Goal: Download file/media

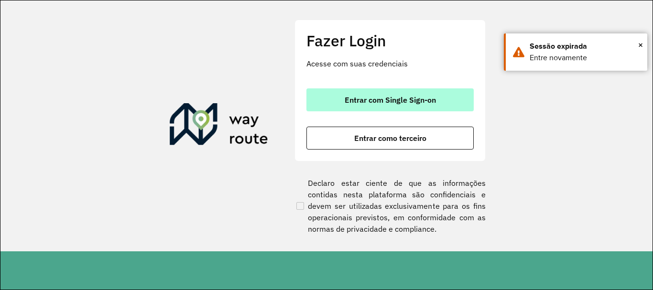
click at [320, 101] on button "Entrar com Single Sign-on" at bounding box center [390, 99] width 167 height 23
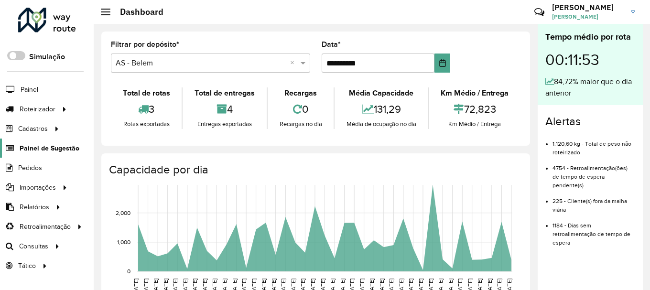
click at [43, 146] on span "Painel de Sugestão" at bounding box center [50, 148] width 60 height 10
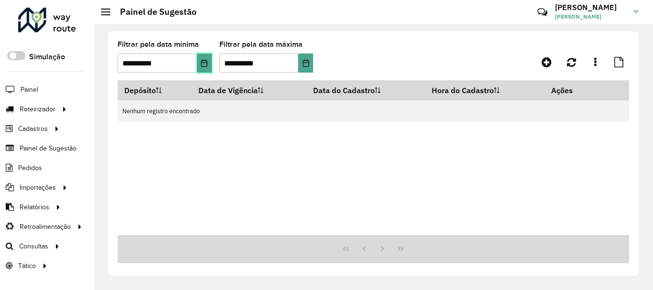
click at [206, 63] on icon "Choose Date" at bounding box center [204, 63] width 6 height 8
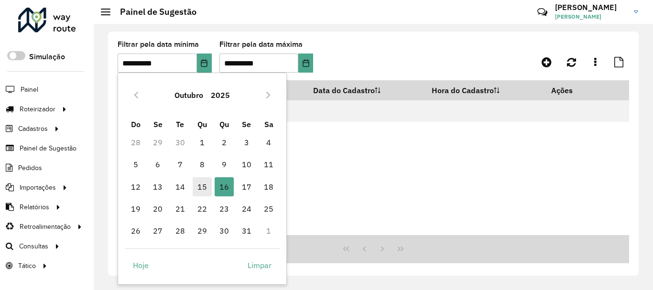
click at [207, 186] on span "15" at bounding box center [202, 186] width 19 height 19
type input "**********"
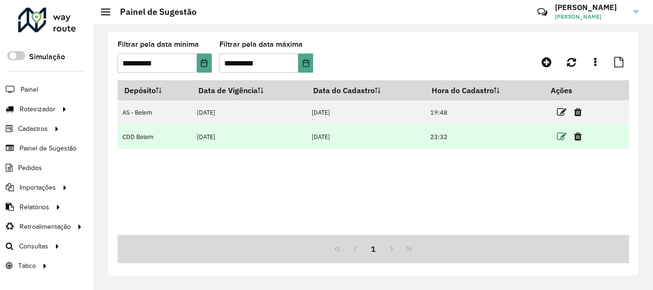
click at [564, 133] on icon at bounding box center [562, 137] width 10 height 10
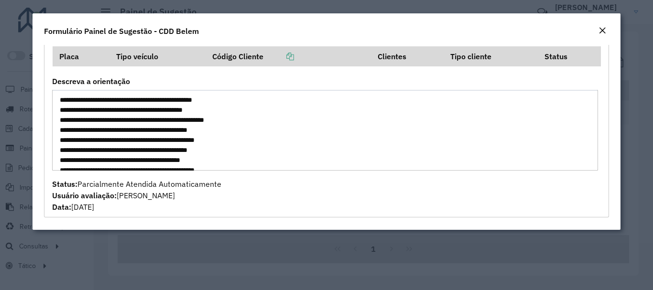
drag, startPoint x: 274, startPoint y: 120, endPoint x: 59, endPoint y: 123, distance: 214.7
click at [59, 123] on textarea "**********" at bounding box center [325, 130] width 546 height 81
drag, startPoint x: 246, startPoint y: 98, endPoint x: 59, endPoint y: 99, distance: 187.5
click at [59, 99] on textarea "**********" at bounding box center [325, 130] width 546 height 81
drag, startPoint x: 63, startPoint y: 120, endPoint x: 273, endPoint y: 120, distance: 209.9
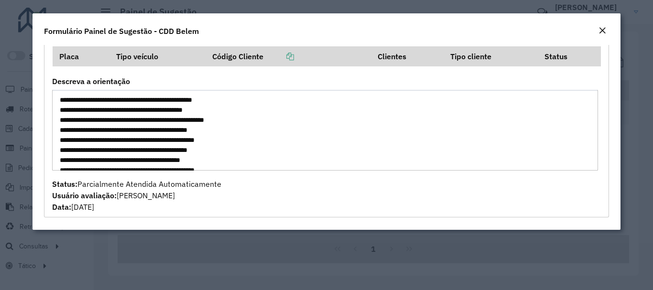
click at [273, 120] on textarea "**********" at bounding box center [325, 130] width 546 height 81
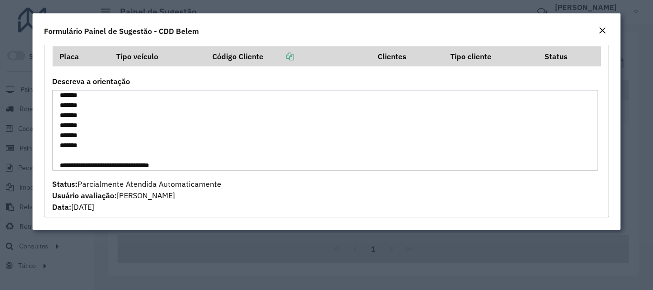
scroll to position [88, 0]
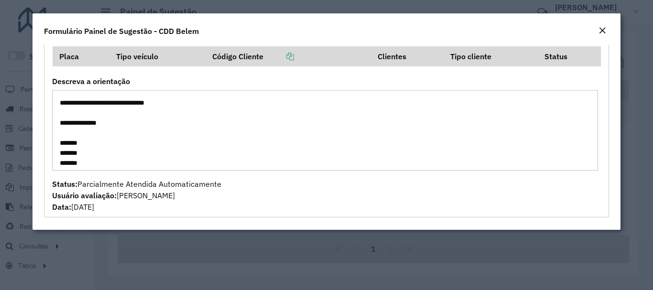
click at [600, 33] on em "Close" at bounding box center [603, 31] width 8 height 8
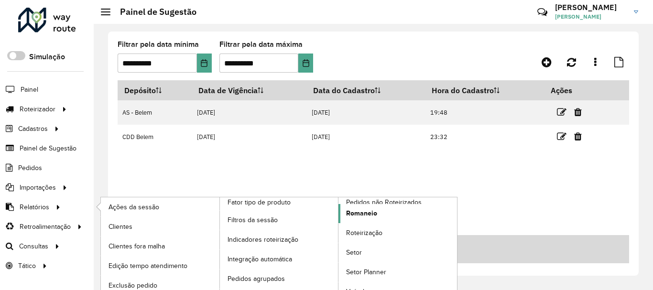
click at [367, 208] on link "Romaneio" at bounding box center [398, 213] width 119 height 19
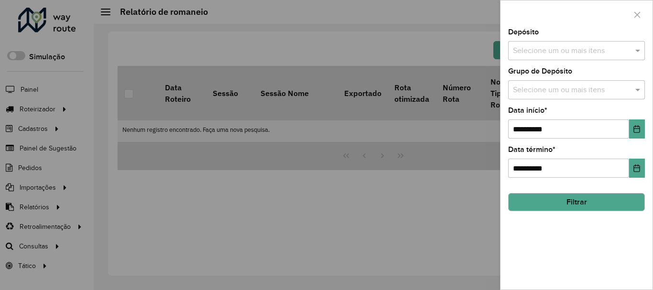
click at [615, 49] on input "text" at bounding box center [572, 50] width 122 height 11
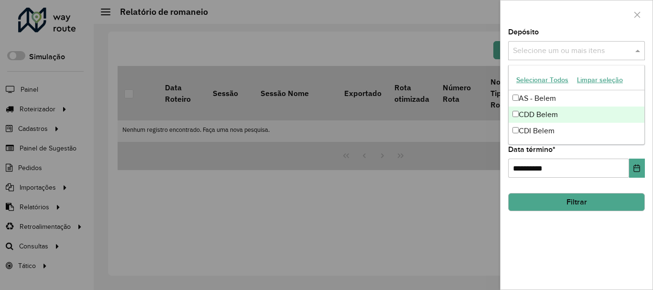
click at [532, 114] on div "CDD Belem" at bounding box center [577, 115] width 136 height 16
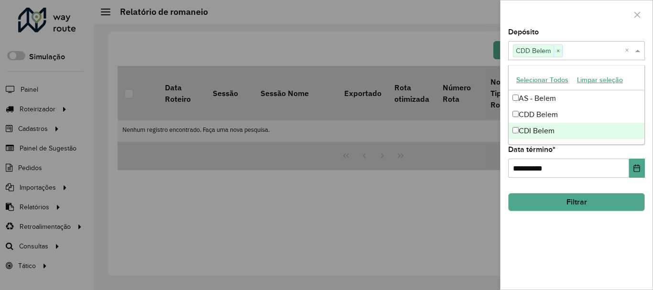
click at [560, 206] on button "Filtrar" at bounding box center [576, 202] width 137 height 18
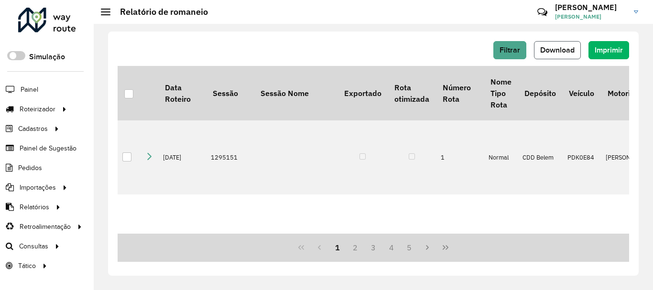
click at [564, 53] on span "Download" at bounding box center [557, 50] width 34 height 8
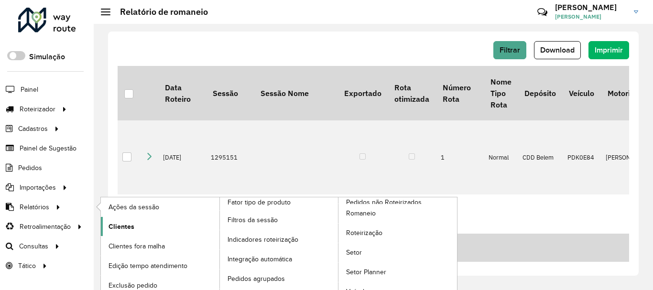
click at [132, 225] on span "Clientes" at bounding box center [122, 227] width 26 height 10
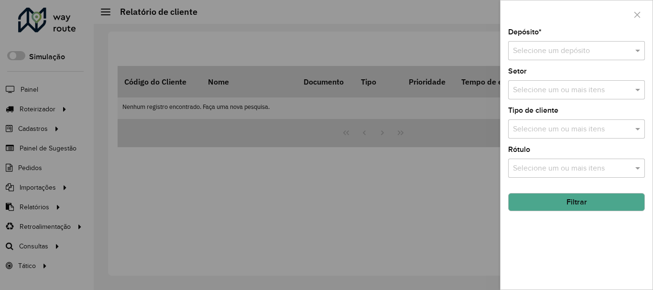
click at [590, 44] on div "Selecione um depósito" at bounding box center [576, 50] width 137 height 19
